Goal: Task Accomplishment & Management: Complete application form

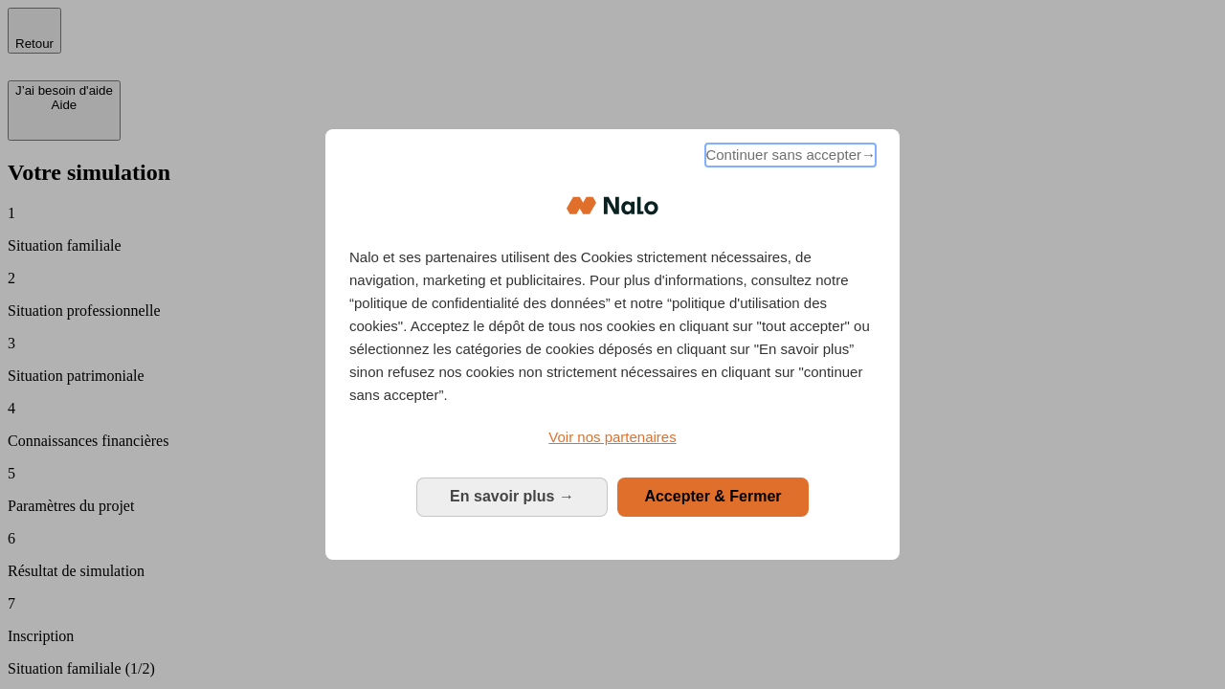
click at [788, 158] on span "Continuer sans accepter →" at bounding box center [790, 155] width 170 height 23
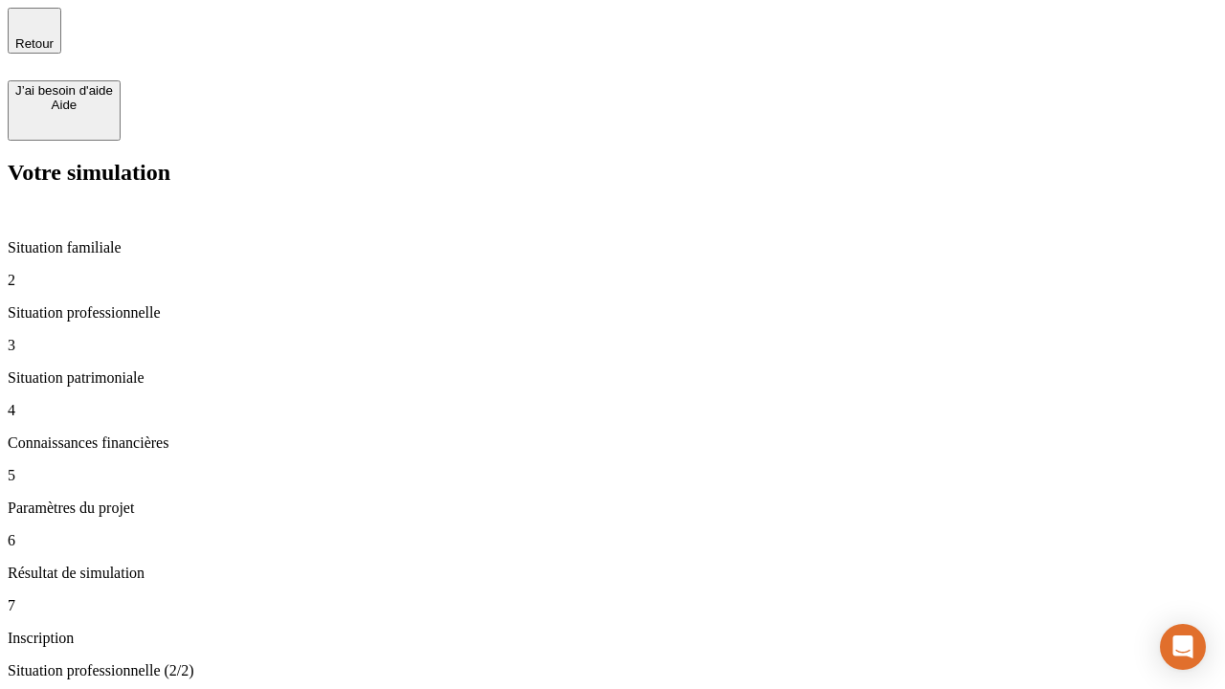
type input "30 000"
type input "0"
type input "1 000"
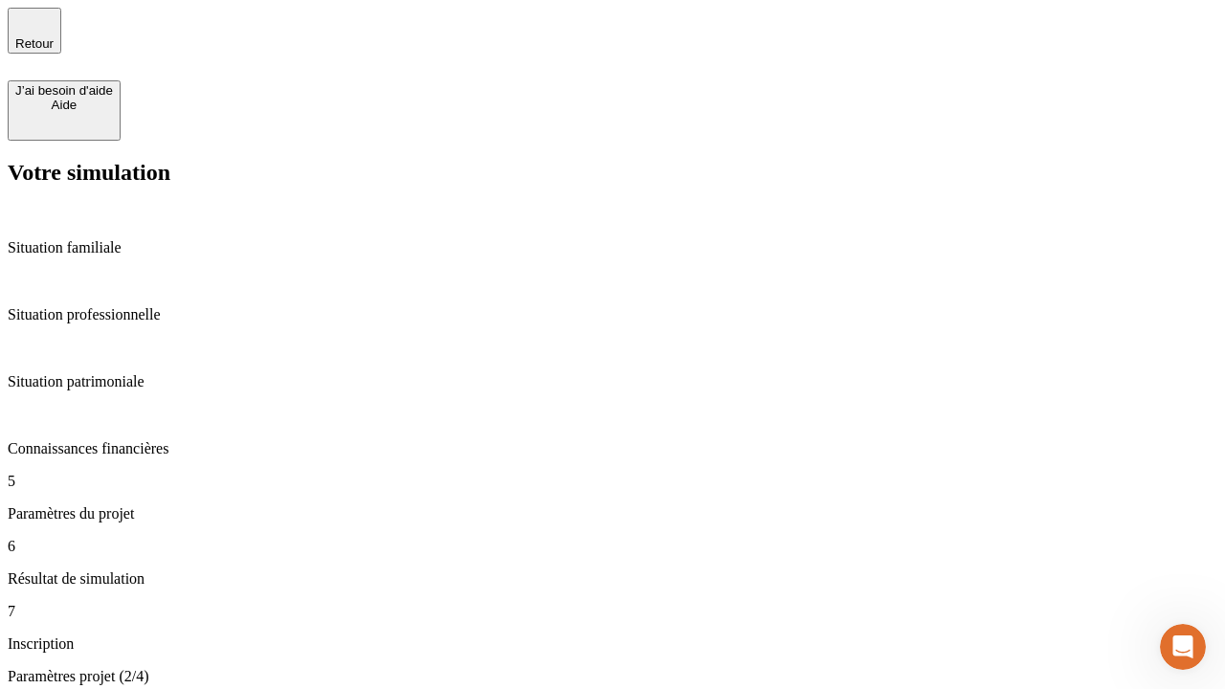
type input "40"
type input "64"
type input "200 000"
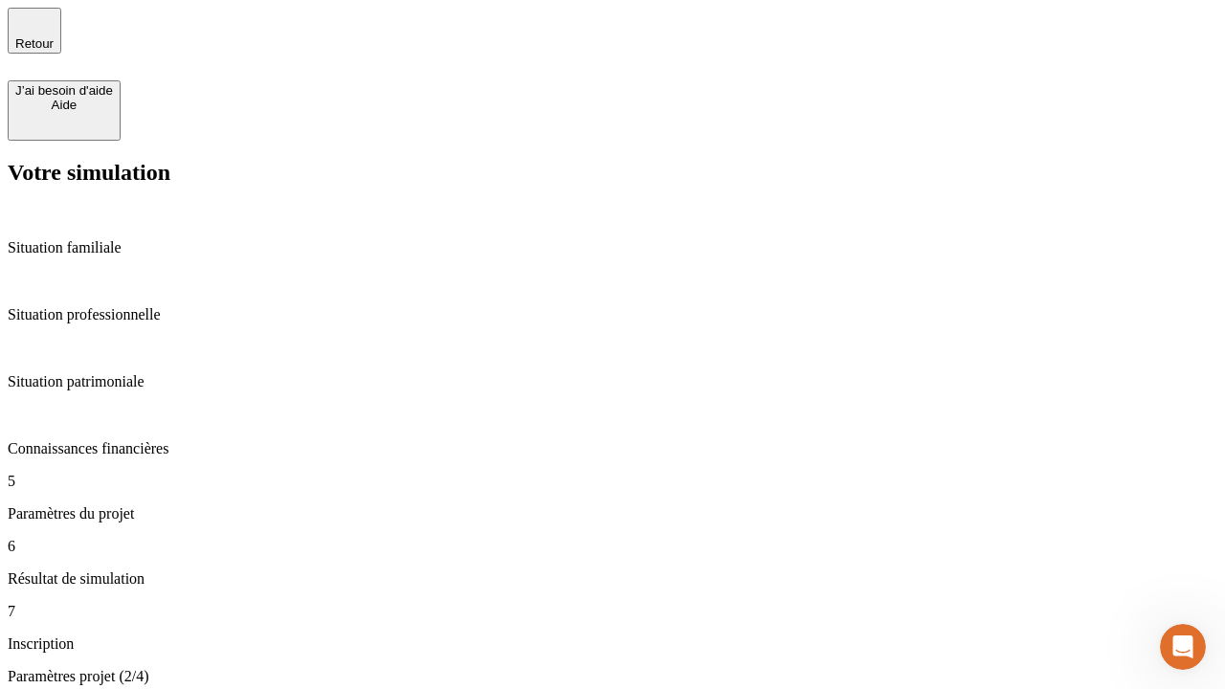
type input "640"
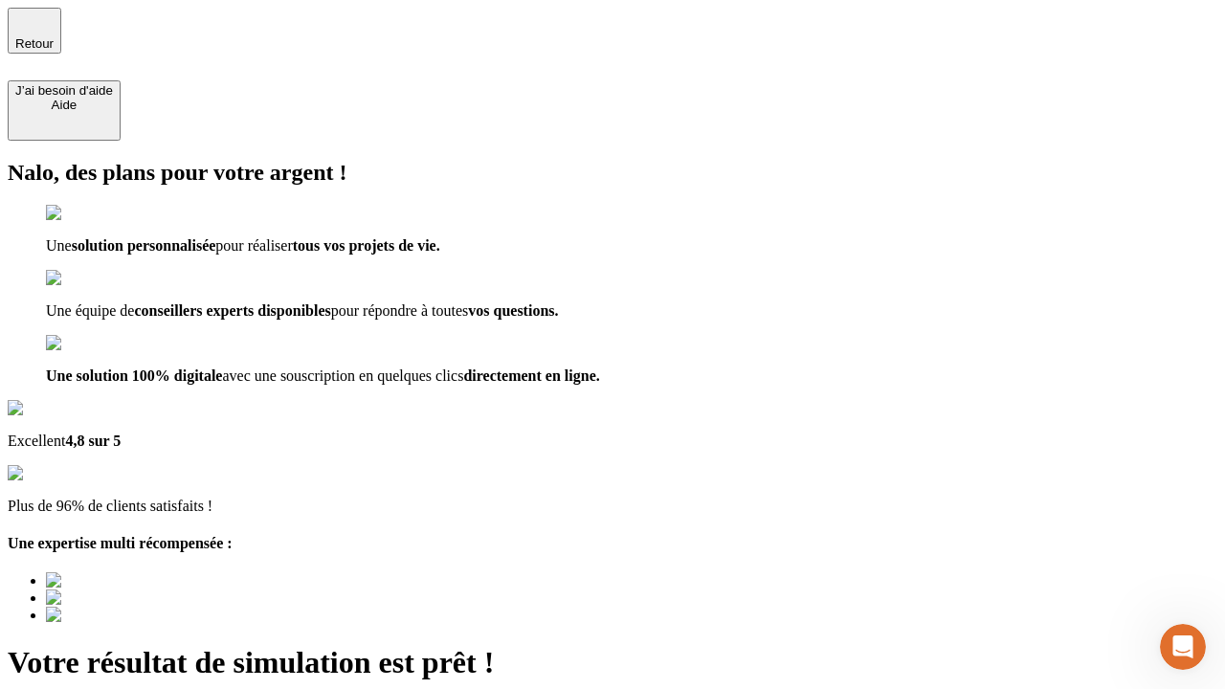
type input "[EMAIL_ADDRESS][DOMAIN_NAME]"
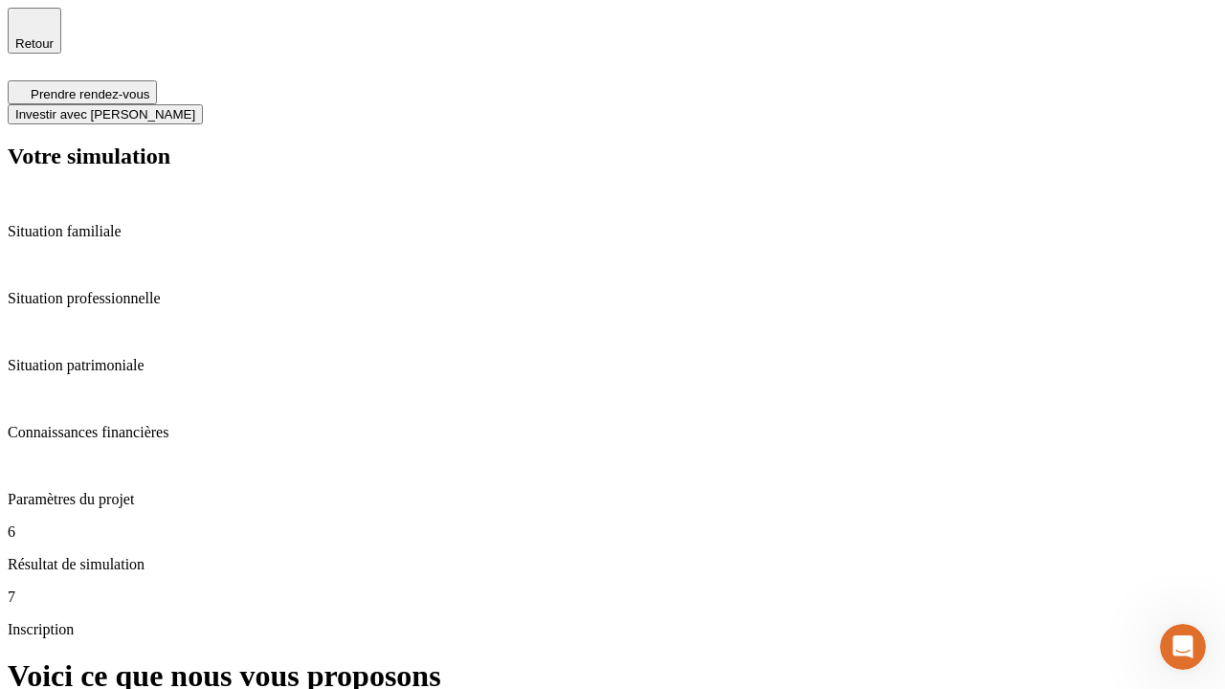
click at [195, 107] on span "Investir avec [PERSON_NAME]" at bounding box center [105, 114] width 180 height 14
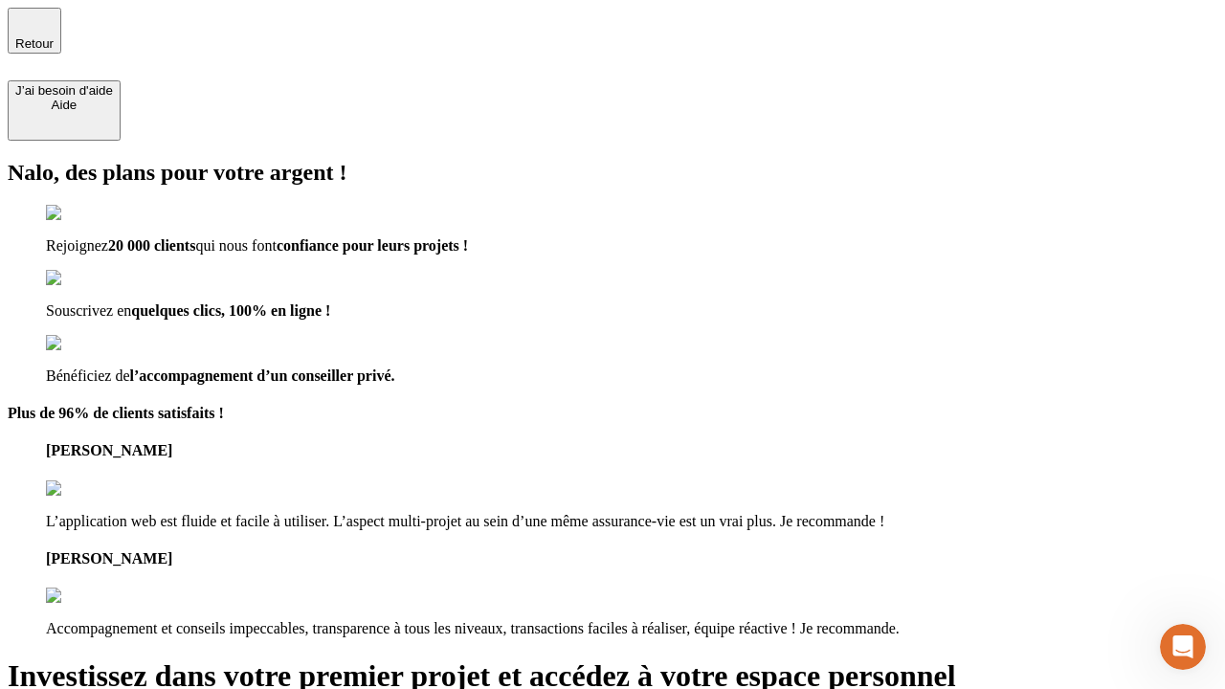
type input "[EMAIL_ADDRESS][DOMAIN_NAME]"
